Goal: Task Accomplishment & Management: Use online tool/utility

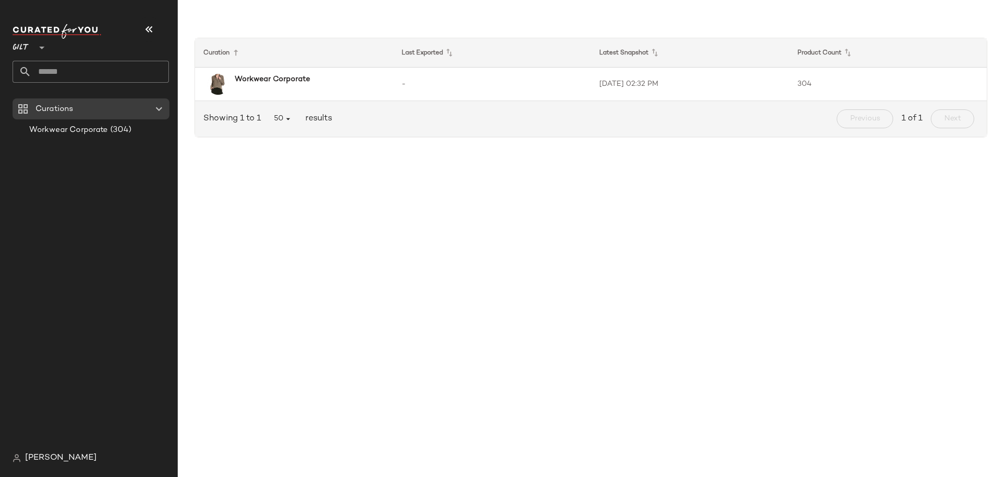
click at [22, 46] on span "Gilt" at bounding box center [21, 45] width 17 height 19
click at [29, 99] on div "Rue La La" at bounding box center [41, 96] width 40 height 13
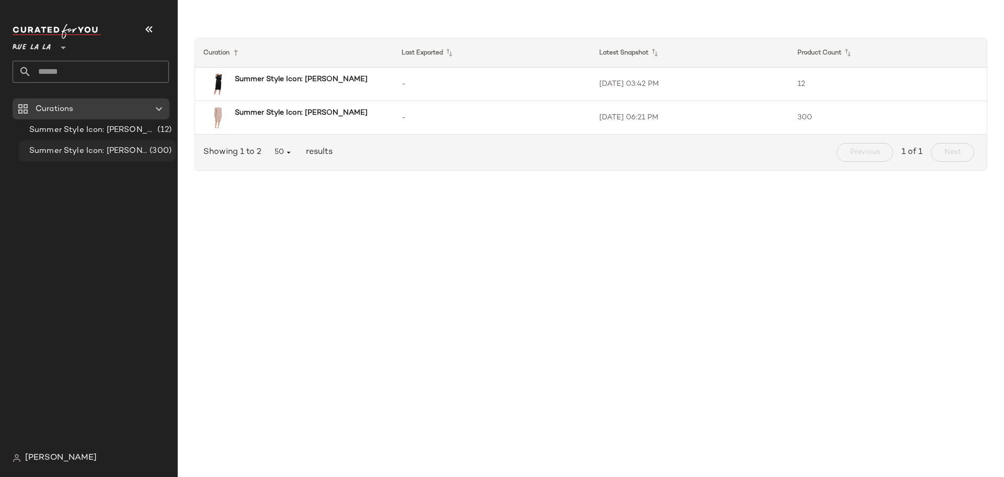
click at [72, 152] on span "Summer Style Icon: [PERSON_NAME]" at bounding box center [88, 151] width 118 height 12
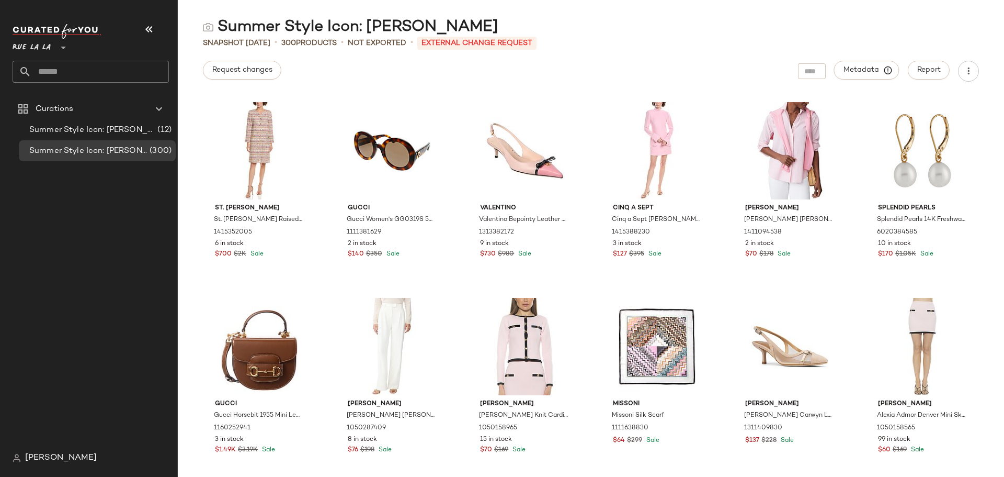
click at [455, 42] on p "External Change Request" at bounding box center [476, 43] width 119 height 13
click at [462, 45] on p "External Change Request" at bounding box center [476, 43] width 119 height 13
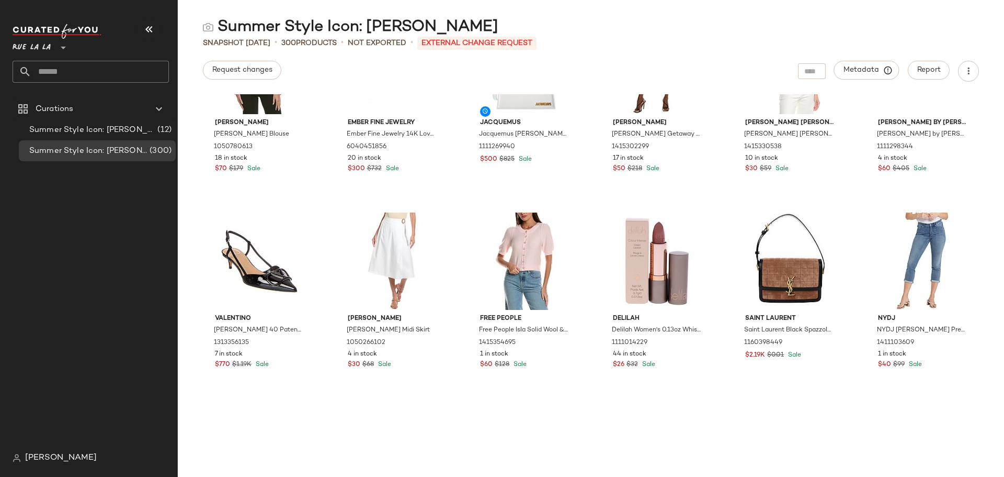
scroll to position [745, 0]
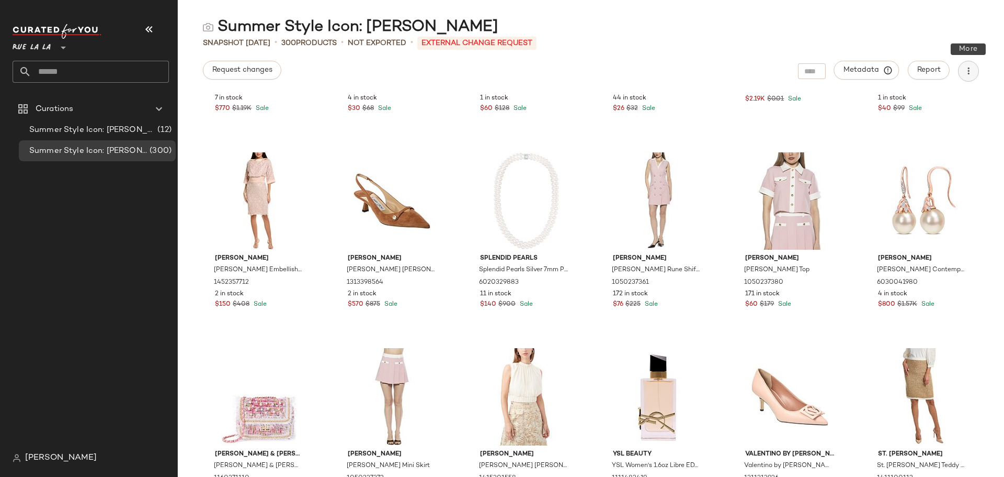
click at [970, 75] on icon "button" at bounding box center [969, 71] width 10 height 10
click at [917, 100] on span "Download CSV" at bounding box center [921, 101] width 98 height 11
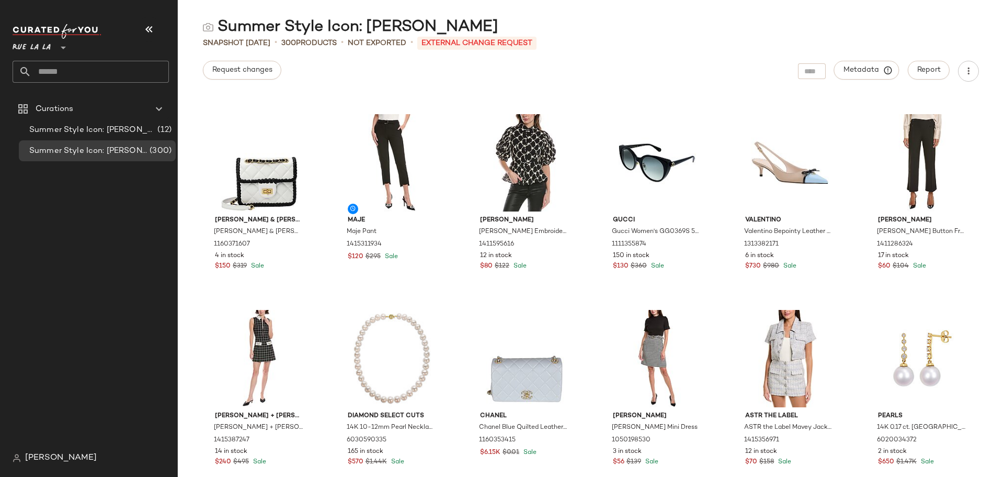
scroll to position [2314, 0]
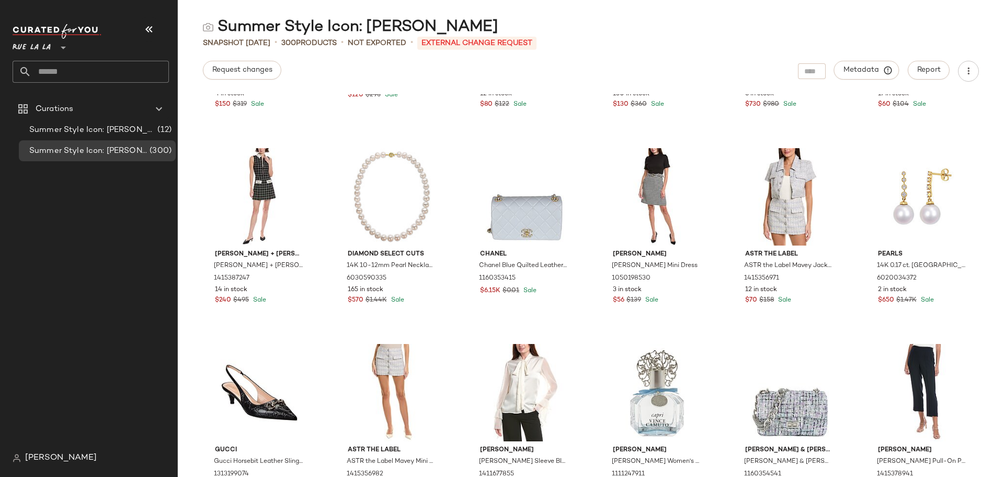
click at [56, 50] on div at bounding box center [62, 41] width 15 height 26
click at [40, 75] on div "Gilt" at bounding box center [41, 71] width 41 height 13
type input "**"
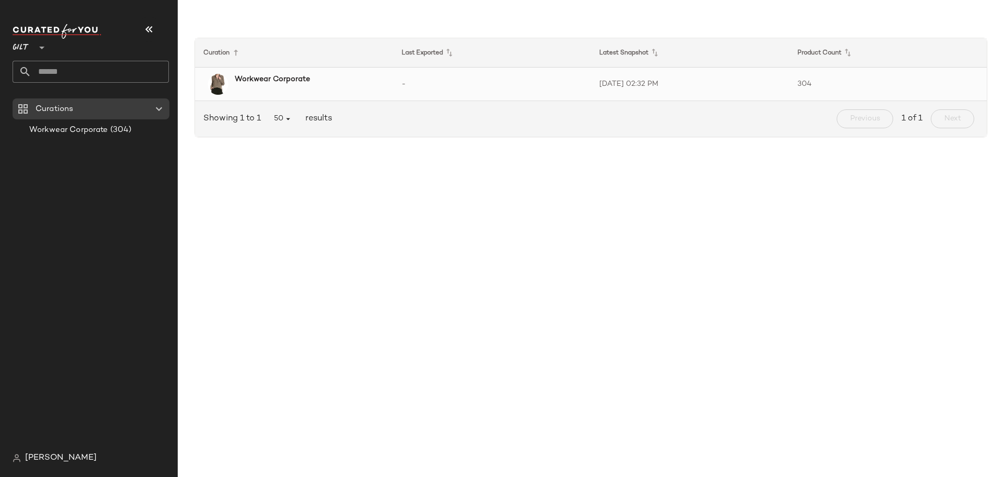
click at [299, 84] on b "Workwear Corporate" at bounding box center [272, 79] width 75 height 11
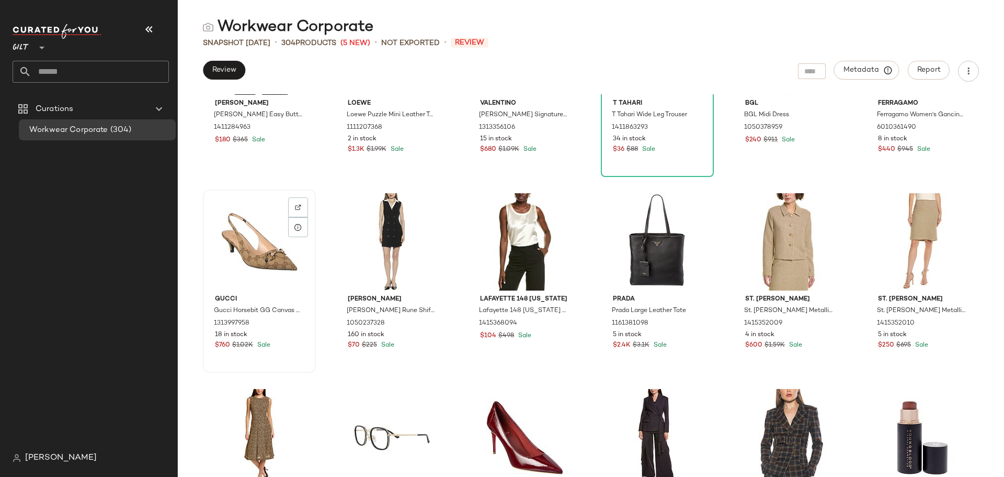
scroll to position [431, 0]
